Goal: Transaction & Acquisition: Purchase product/service

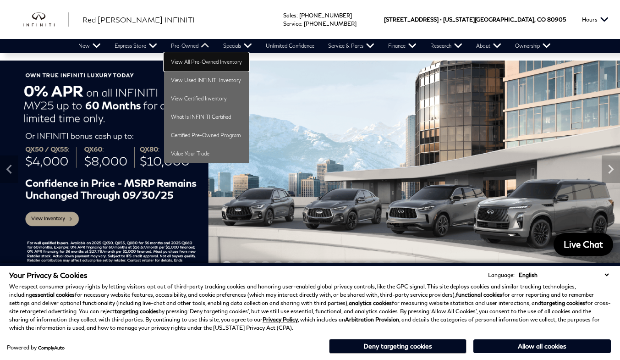
click at [187, 61] on link "View All Pre-Owned Inventory" at bounding box center [206, 62] width 85 height 18
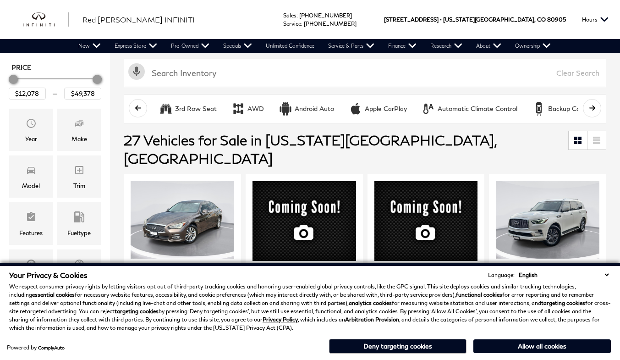
scroll to position [104, 0]
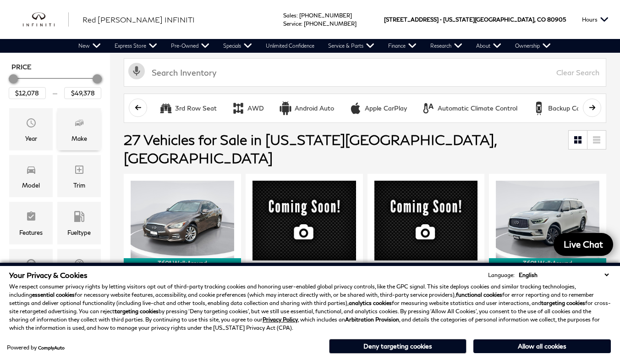
click at [81, 134] on div "Make" at bounding box center [79, 138] width 16 height 10
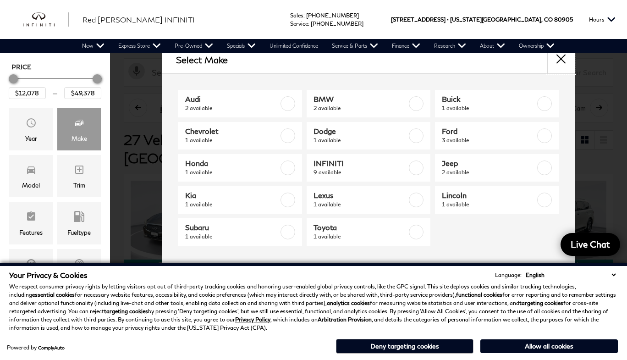
click at [557, 60] on button "close" at bounding box center [560, 59] width 27 height 27
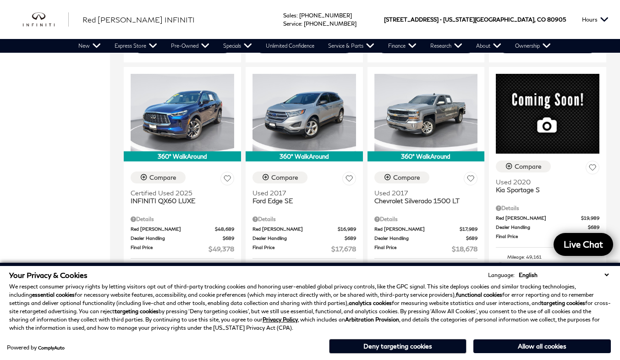
scroll to position [845, 0]
